Goal: Find specific page/section: Find specific page/section

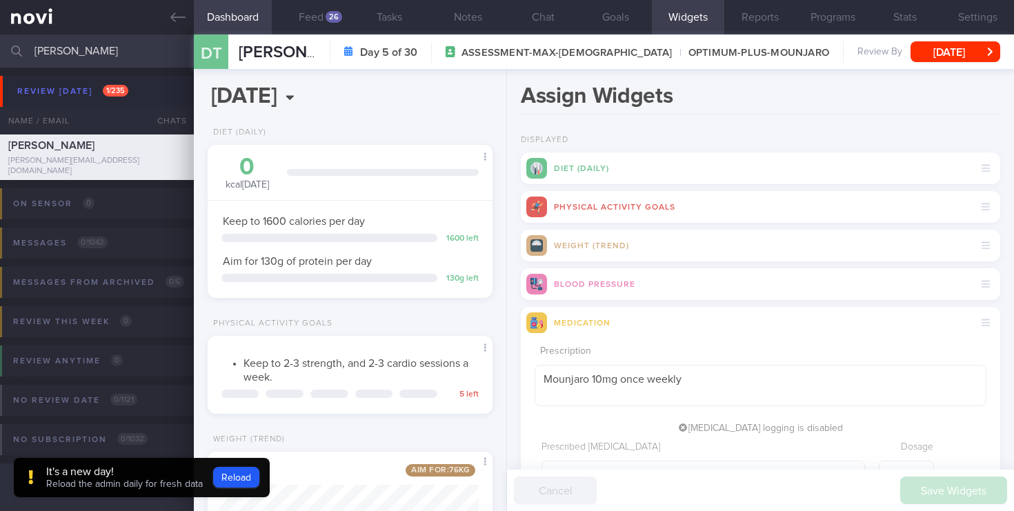
select select "9"
click at [333, 19] on div "26" at bounding box center [334, 17] width 17 height 12
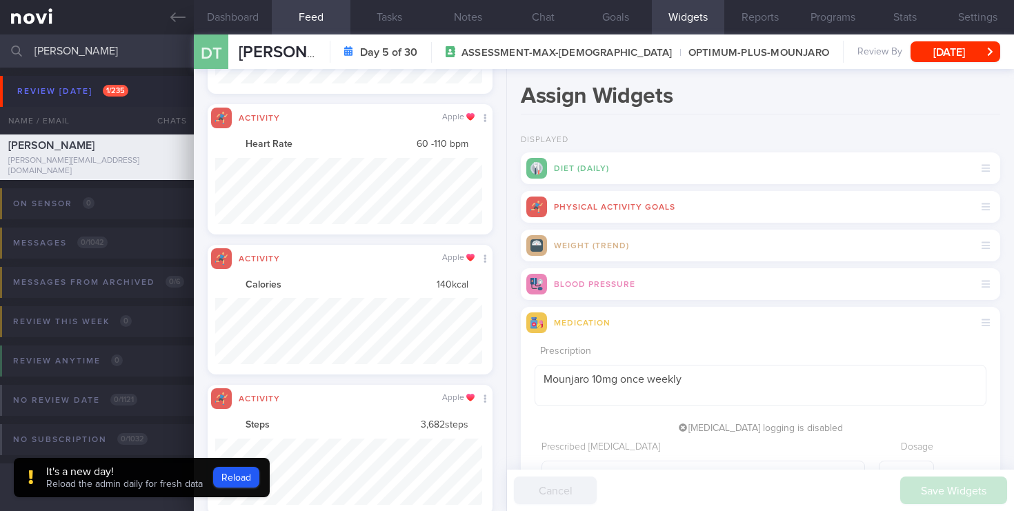
scroll to position [690014, 689812]
click at [235, 486] on button "Reload" at bounding box center [236, 477] width 46 height 21
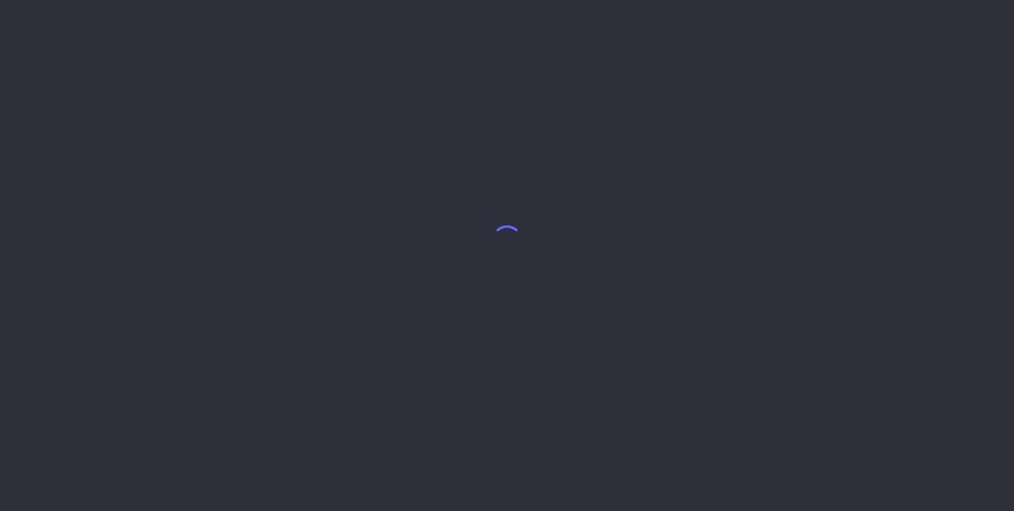
select select "9"
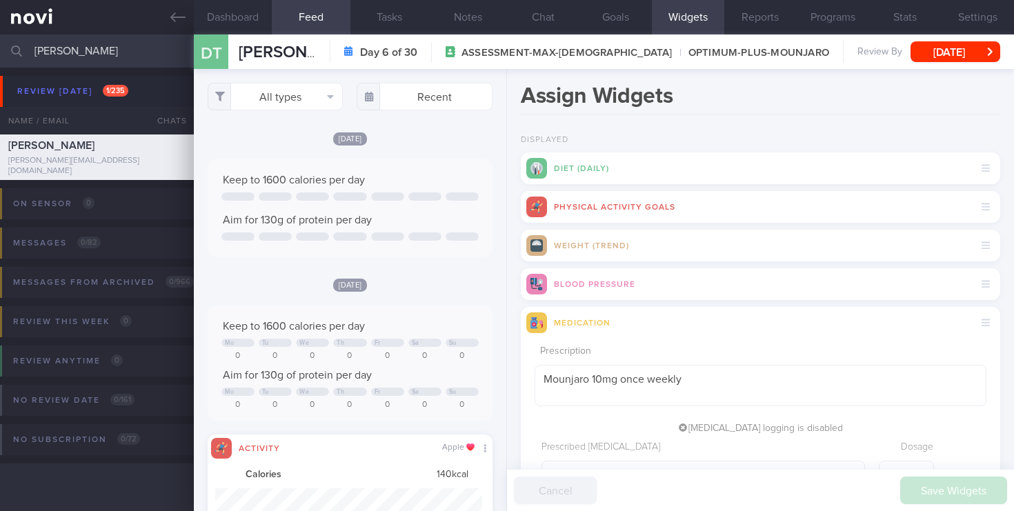
click at [47, 59] on input "[PERSON_NAME]" at bounding box center [507, 51] width 1014 height 33
drag, startPoint x: 83, startPoint y: 53, endPoint x: 1, endPoint y: 38, distance: 84.2
click at [1, 38] on div "dimitri Assigned patients Assigned patients All active patients Archived patien…" at bounding box center [507, 51] width 1014 height 33
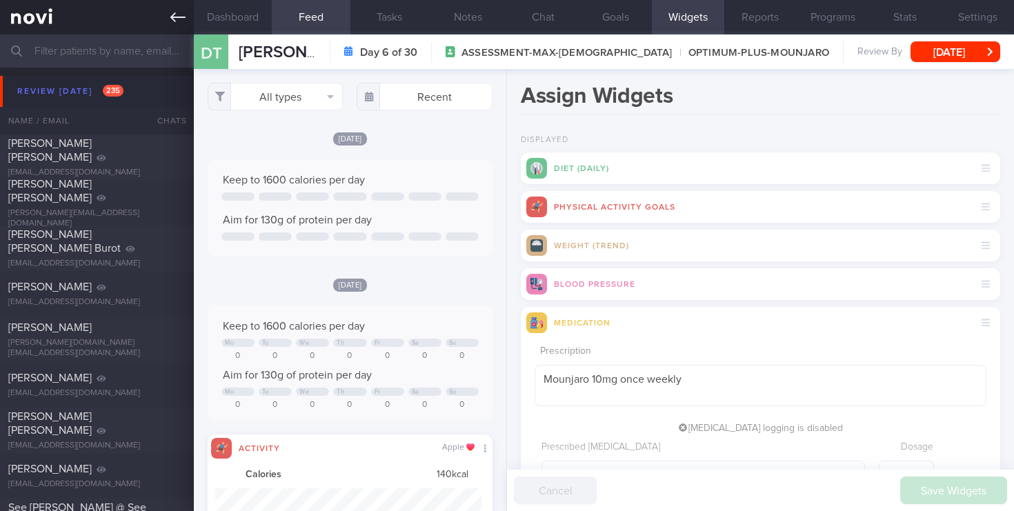
click at [37, 8] on link at bounding box center [97, 17] width 194 height 35
